Goal: Find specific page/section: Find specific page/section

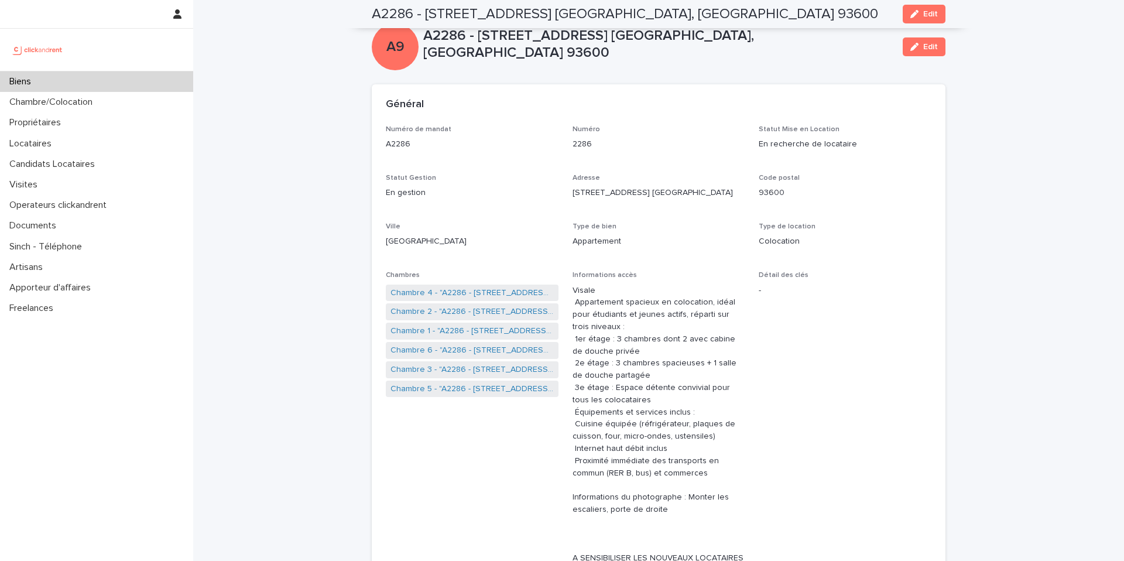
scroll to position [801, 0]
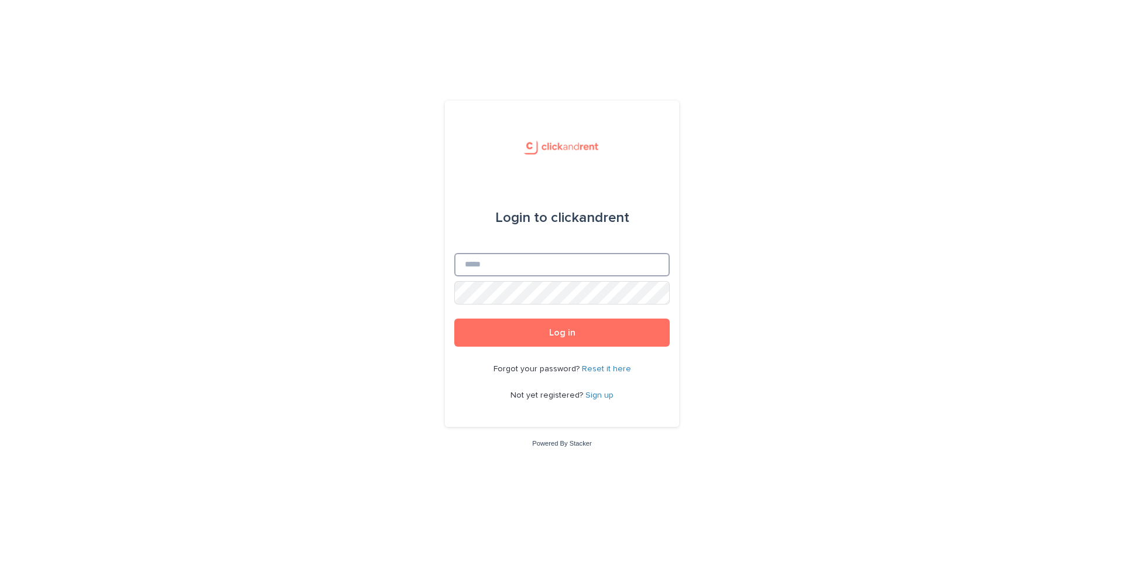
click at [517, 265] on input "Email" at bounding box center [562, 264] width 216 height 23
type input "**********"
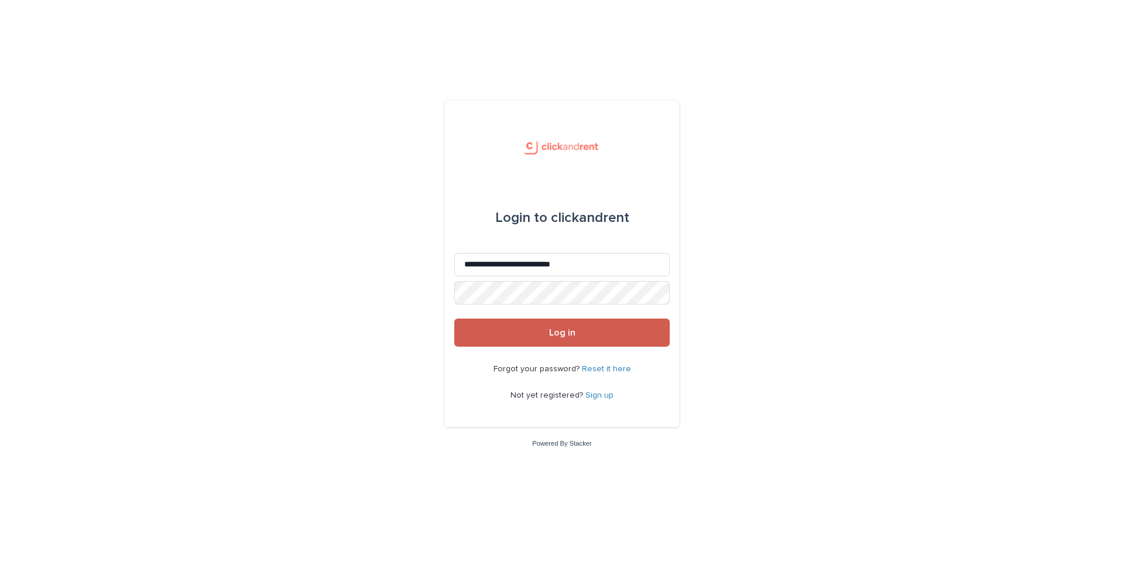
click at [528, 332] on button "Log in" at bounding box center [562, 333] width 216 height 28
